Goal: Check status: Check status

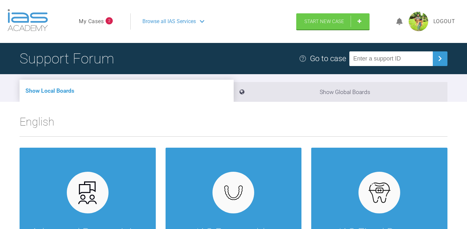
click at [93, 22] on link "My Cases" at bounding box center [91, 21] width 25 height 8
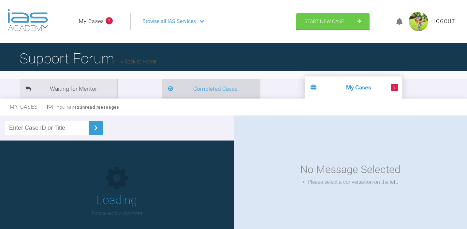
click at [162, 94] on li "Completed Cases" at bounding box center [211, 89] width 98 height 20
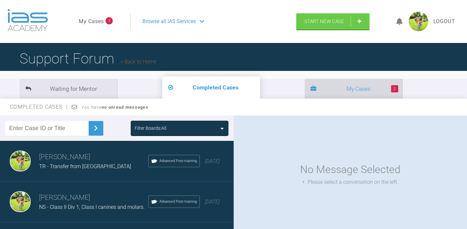
click at [305, 92] on li "2 My Cases" at bounding box center [354, 89] width 98 height 20
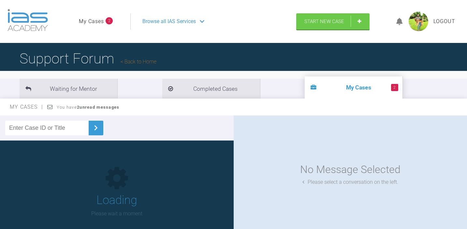
click at [56, 129] on input "text" at bounding box center [46, 128] width 83 height 15
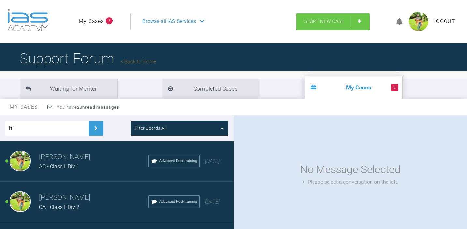
type input "hl"
click at [91, 125] on img at bounding box center [96, 128] width 10 height 10
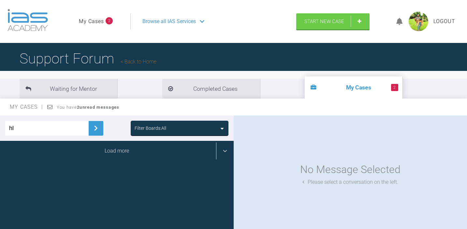
click at [89, 147] on div "Load more" at bounding box center [117, 151] width 234 height 20
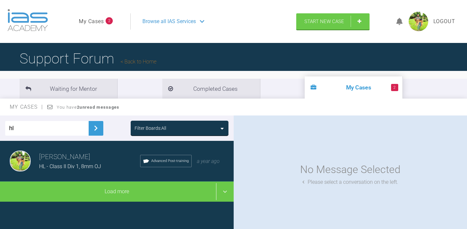
click at [88, 163] on div "HL - Class II Div 1, 8mm OJ" at bounding box center [89, 167] width 101 height 8
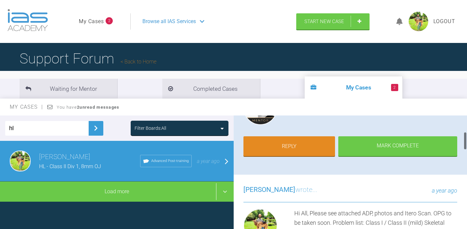
scroll to position [111, 0]
